Goal: Obtain resource: Obtain resource

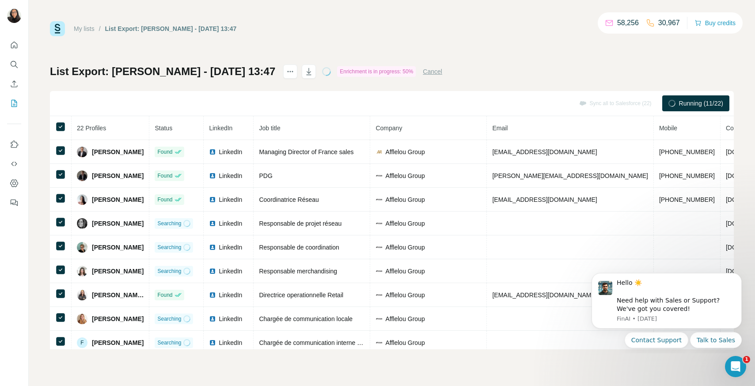
click at [539, 84] on div "List Export: [PERSON_NAME] - [DATE] 13:47 Enrichment is in progress: 50% Cancel…" at bounding box center [391, 206] width 683 height 285
click at [539, 84] on div "List Export: [PERSON_NAME] - [DATE] 13:47 Enrichment is in progress: 59% Cancel…" at bounding box center [391, 206] width 683 height 285
click at [539, 84] on div "List Export: [PERSON_NAME] - [DATE] 13:47 Enrichment is in progress: 63% Cancel…" at bounding box center [391, 206] width 683 height 285
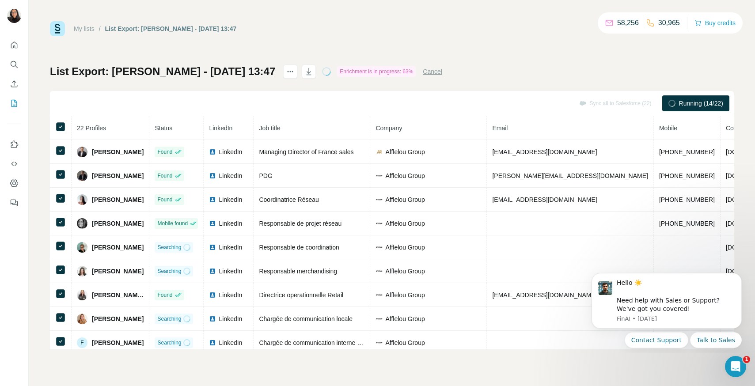
click at [539, 84] on div "List Export: [PERSON_NAME] - [DATE] 13:47 Enrichment is in progress: 63% Cancel…" at bounding box center [391, 206] width 683 height 285
click at [539, 84] on div "List Export: [PERSON_NAME] - [DATE] 13:47 Enrichment is in progress: 90% Cancel…" at bounding box center [391, 206] width 683 height 285
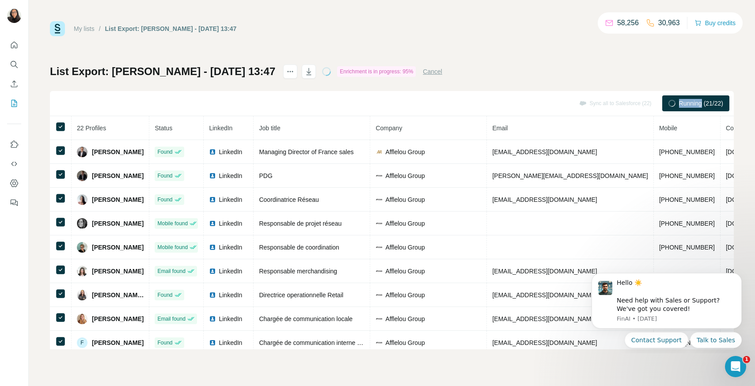
click at [539, 84] on div "List Export: [PERSON_NAME] - [DATE] 13:47 Enrichment is in progress: 95% Cancel…" at bounding box center [391, 206] width 683 height 285
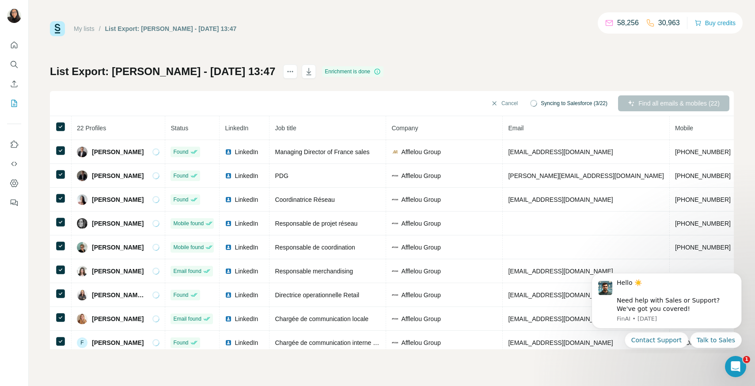
click at [539, 84] on div "List Export: [PERSON_NAME] - [DATE] 13:47 Enrichment is done Cancel Syncing to …" at bounding box center [391, 206] width 683 height 285
click at [596, 61] on div "My lists / List Export: [PERSON_NAME] - [DATE] 13:47 58,256 30,963 Buy credits …" at bounding box center [391, 185] width 683 height 328
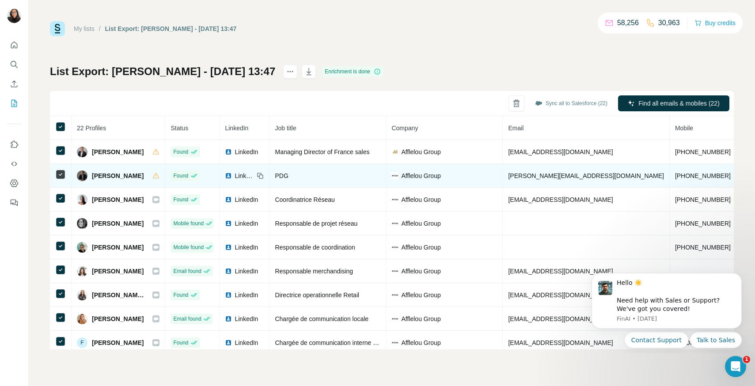
click at [106, 177] on span "[PERSON_NAME]" at bounding box center [118, 175] width 52 height 9
drag, startPoint x: 141, startPoint y: 177, endPoint x: 85, endPoint y: 177, distance: 56.1
click at [85, 177] on div "[PERSON_NAME]" at bounding box center [118, 175] width 83 height 11
copy div "[PERSON_NAME]"
